Goal: Browse casually

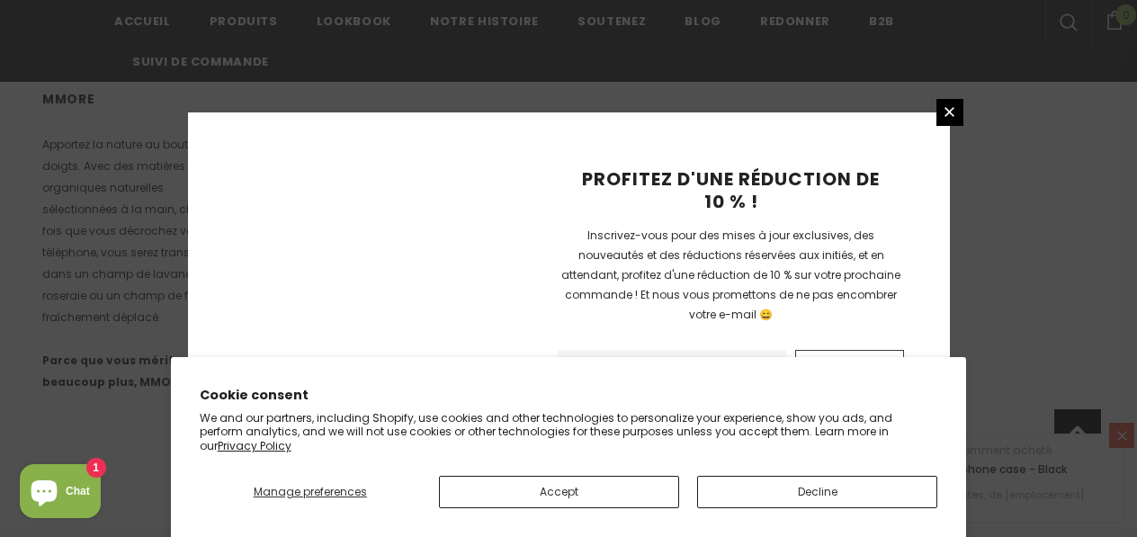
scroll to position [1388, 0]
